Goal: Task Accomplishment & Management: Complete application form

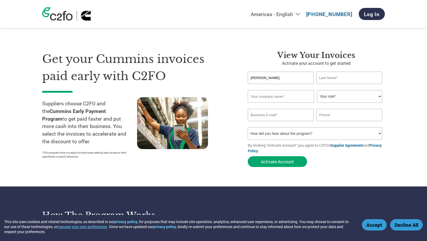
type input "[PERSON_NAME]"
type input "[PERSON_NAME] Industries"
select select "CFO"
type input "g"
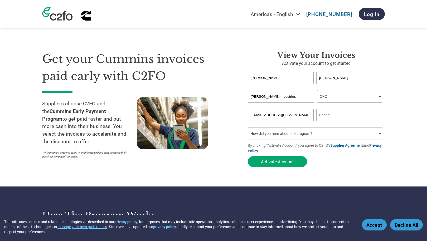
type input "[EMAIL_ADDRESS][DOMAIN_NAME]"
click at [331, 116] on input "4193828693" at bounding box center [349, 115] width 66 height 12
click at [346, 114] on input "4193828693" at bounding box center [349, 115] width 66 height 12
type input "4193828693"
select select "Email"
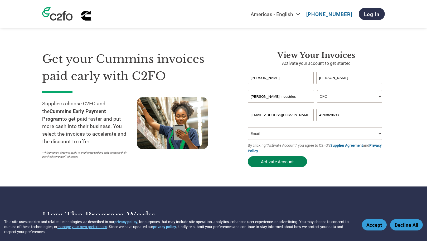
click at [275, 162] on button "Activate Account" at bounding box center [277, 161] width 59 height 11
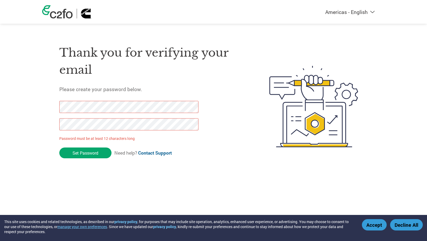
drag, startPoint x: 74, startPoint y: 155, endPoint x: 59, endPoint y: 105, distance: 51.5
click at [59, 105] on div "Thank you for verifying your email Please create your password below. Password …" at bounding box center [213, 107] width 343 height 140
click at [72, 151] on input "Set Password" at bounding box center [85, 153] width 52 height 11
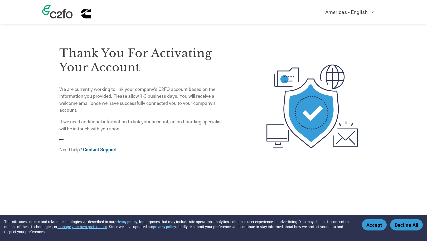
click at [371, 229] on button "Accept" at bounding box center [374, 224] width 25 height 11
